Goal: Task Accomplishment & Management: Manage account settings

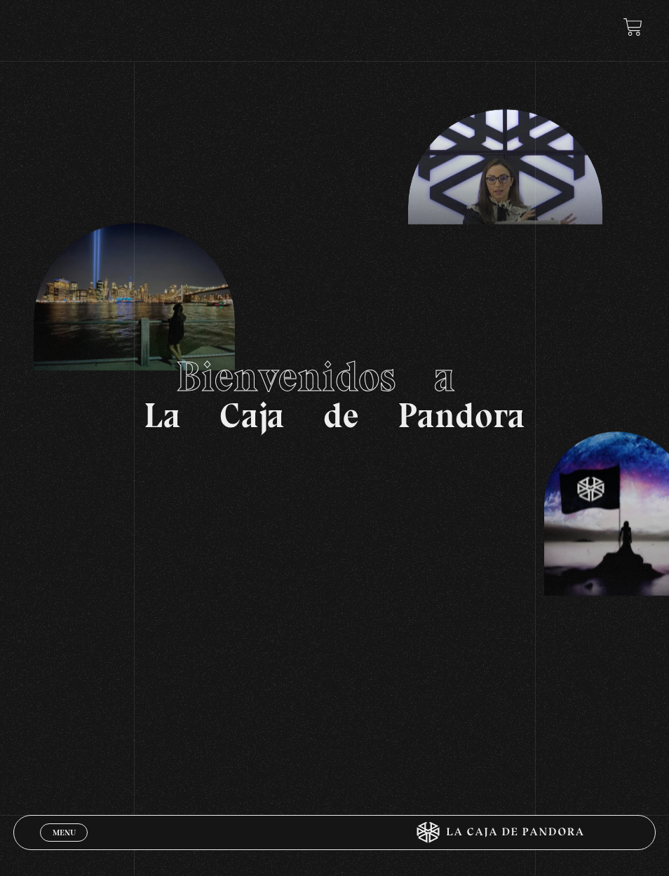
click at [74, 828] on span "Menu" at bounding box center [64, 832] width 23 height 8
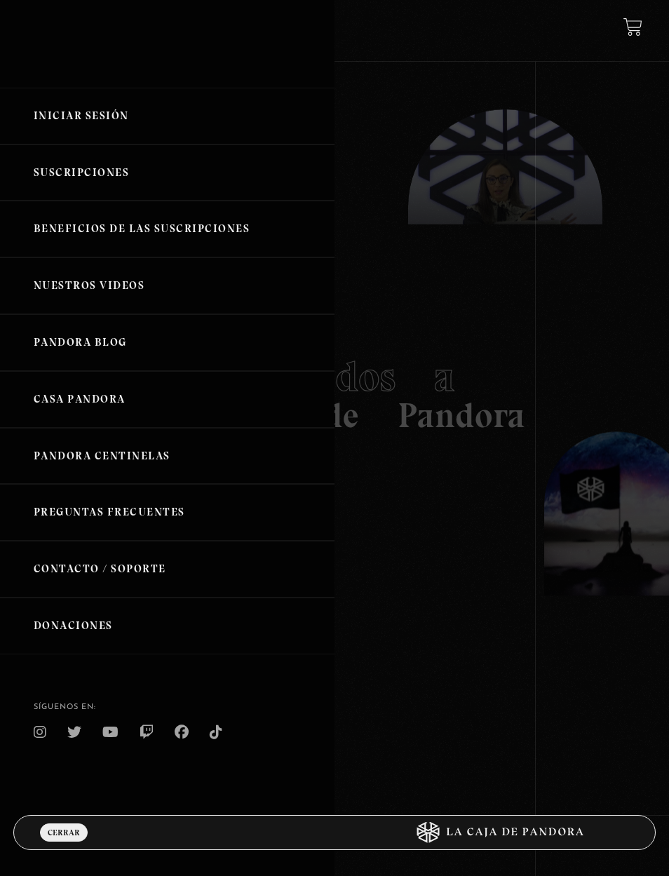
click at [91, 119] on link "Iniciar Sesión" at bounding box center [167, 116] width 334 height 57
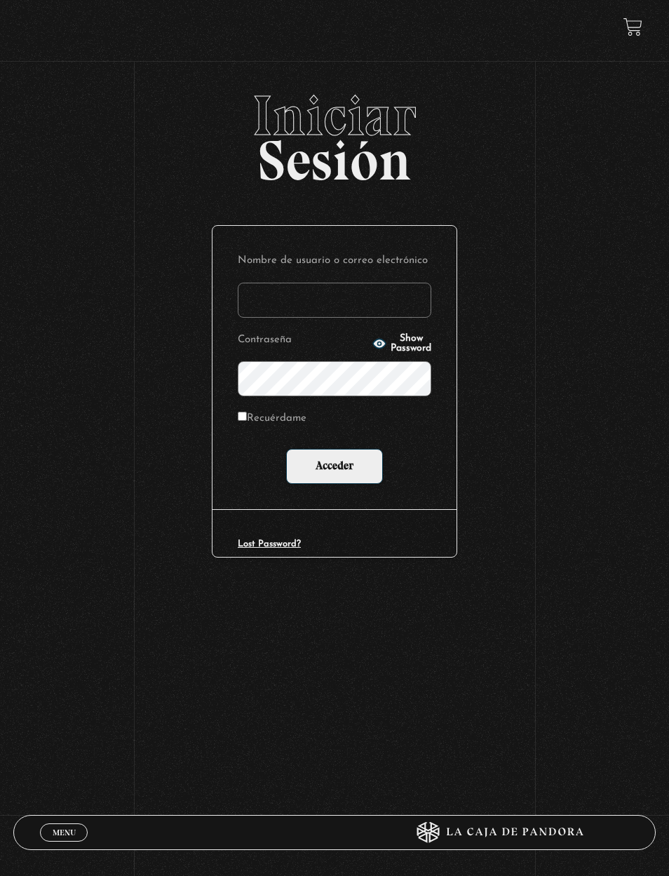
type input "elizondo1708@gmail.com"
click at [346, 482] on input "Acceder" at bounding box center [334, 466] width 97 height 35
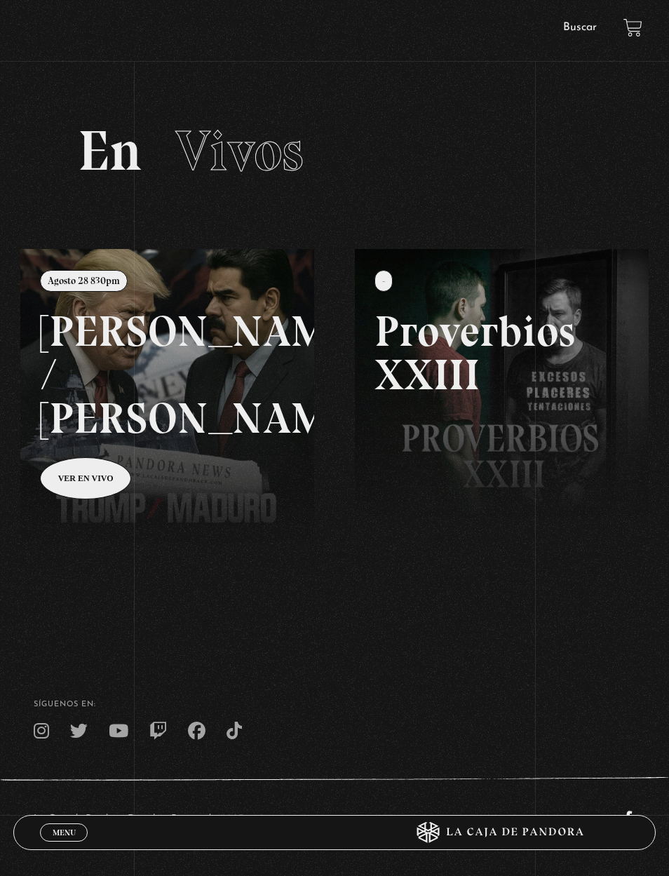
click at [125, 357] on link at bounding box center [354, 687] width 669 height 876
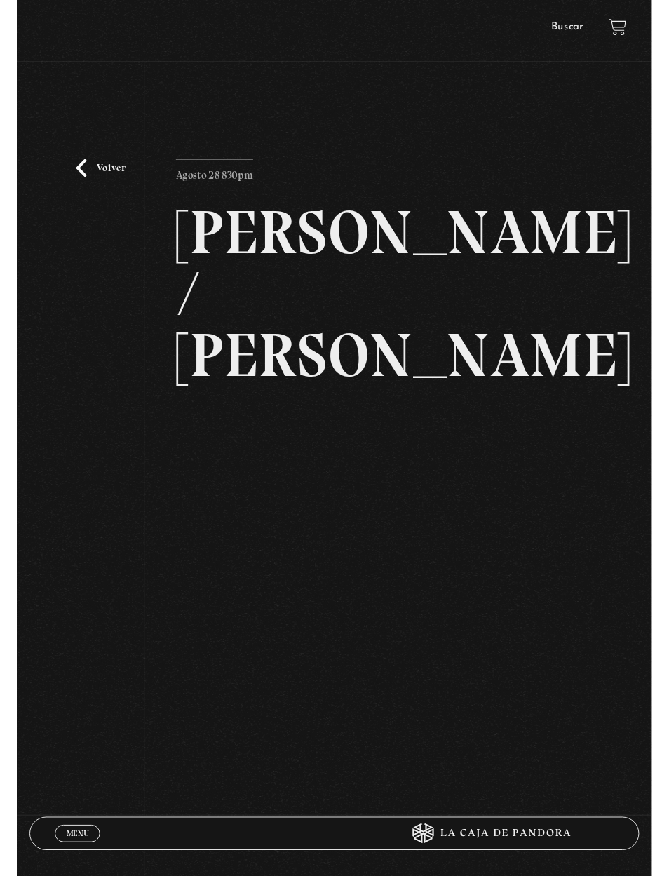
scroll to position [244, 0]
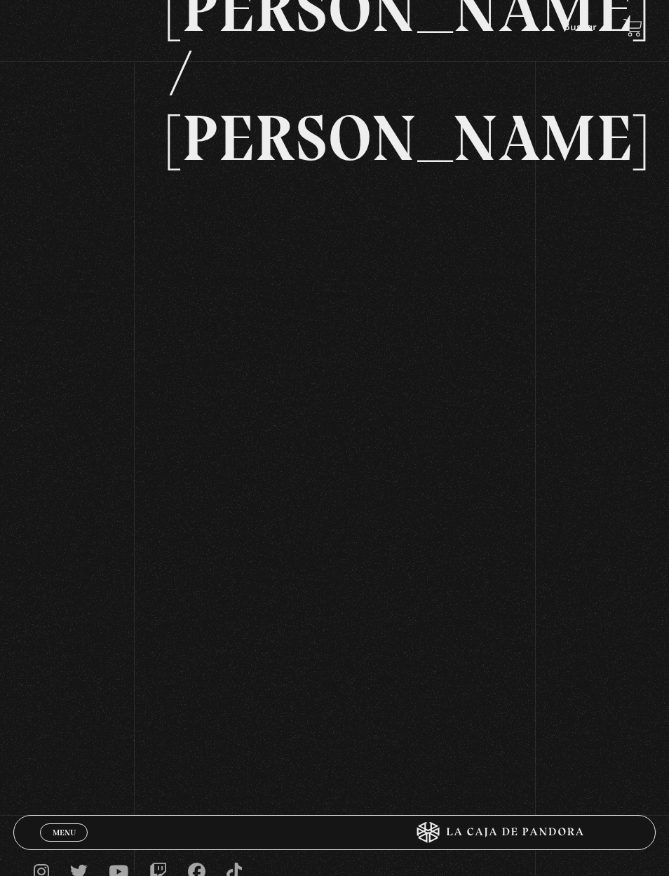
click at [617, 152] on div "Volver Agosto 28 830pm Trump / Maduro" at bounding box center [334, 301] width 669 height 914
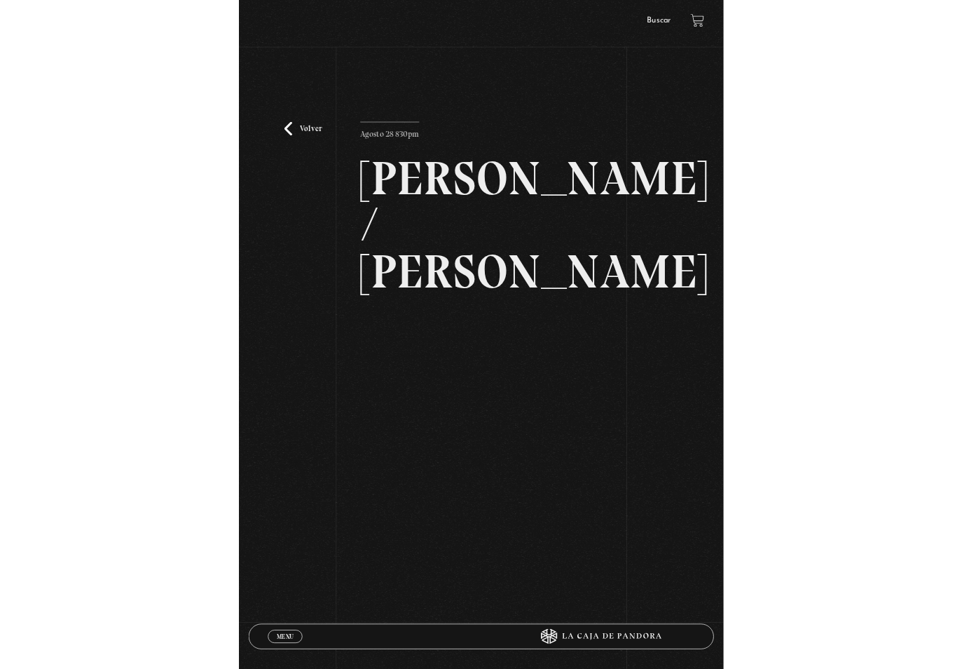
scroll to position [0, 0]
